Goal: Task Accomplishment & Management: Manage account settings

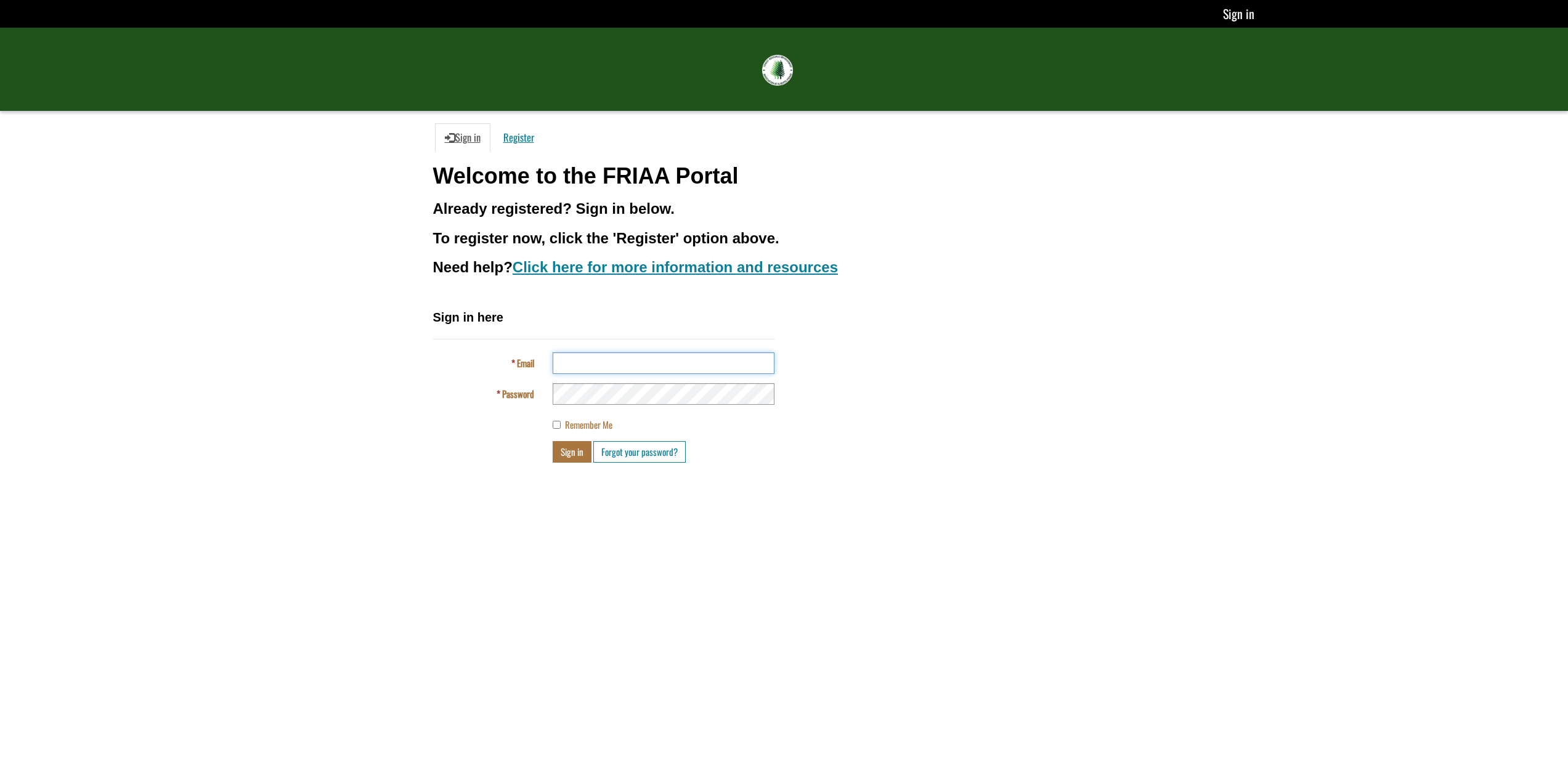
drag, startPoint x: 0, startPoint y: 0, endPoint x: 595, endPoint y: 362, distance: 696.5
click at [595, 362] on input "Email" at bounding box center [663, 363] width 222 height 22
type input "**********"
click at [552, 441] on button "Sign in" at bounding box center [572, 452] width 39 height 22
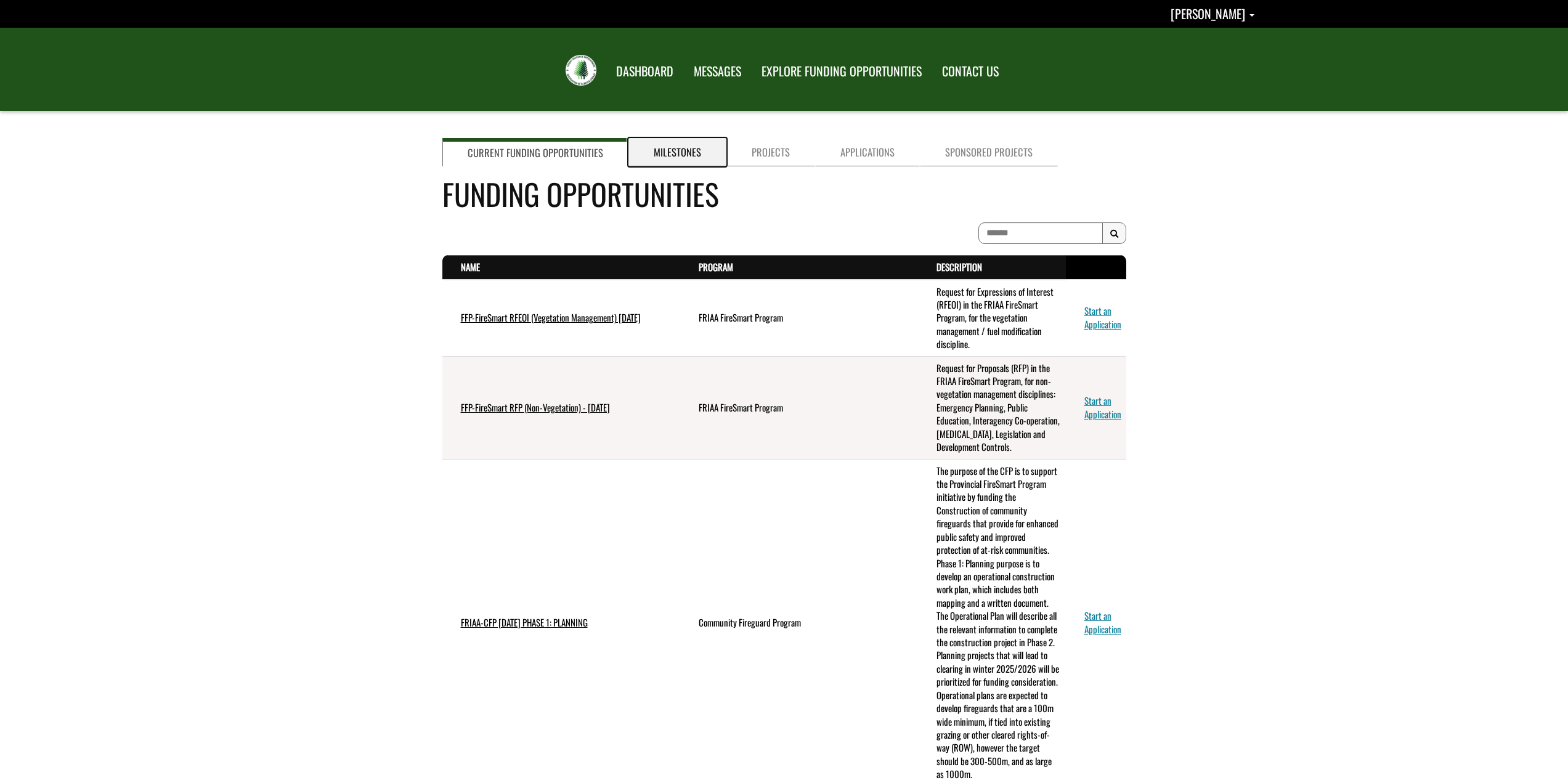
click at [680, 157] on link "Milestones" at bounding box center [678, 152] width 98 height 28
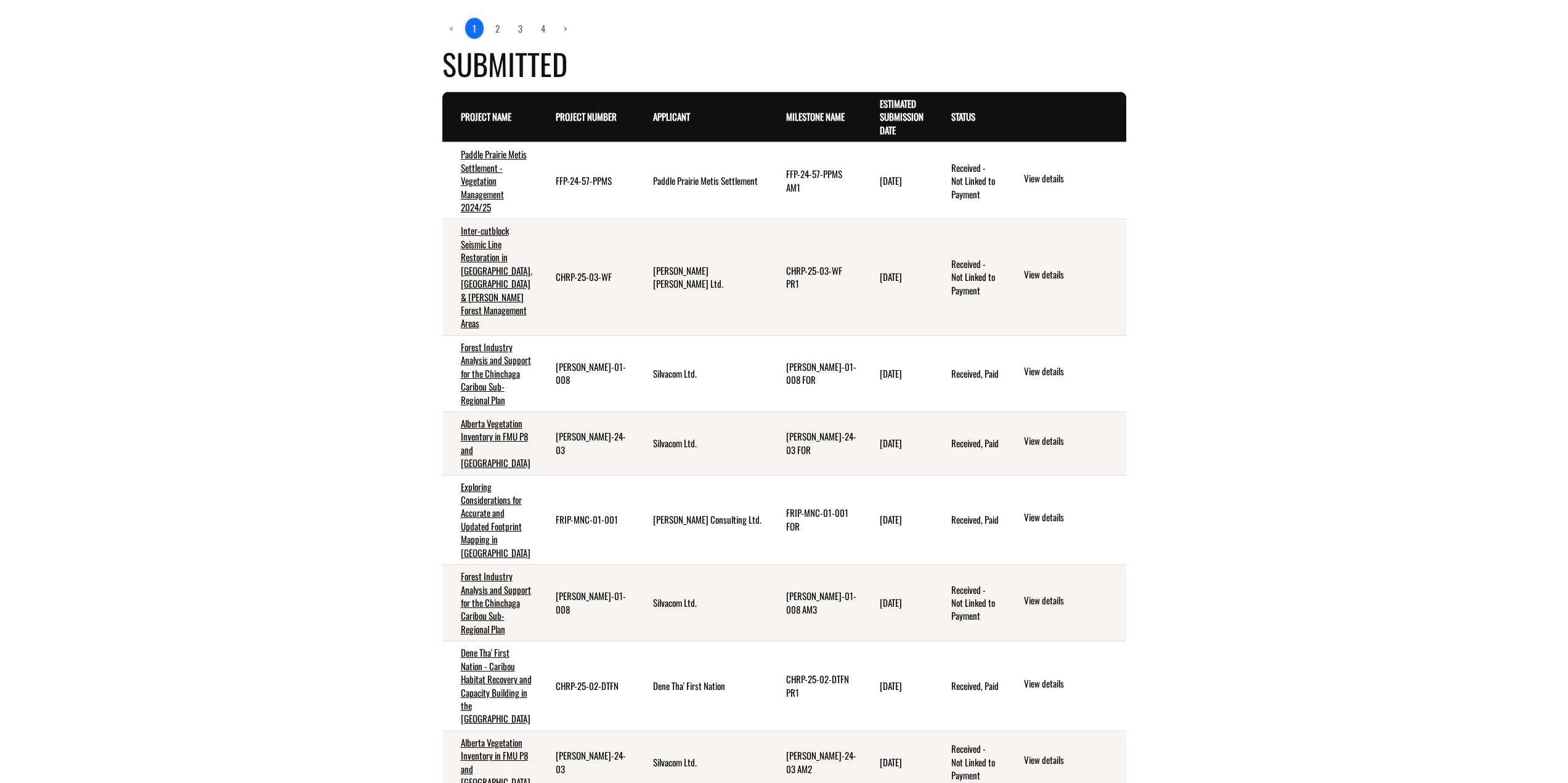
scroll to position [1739, 0]
